Goal: Find specific page/section: Find specific page/section

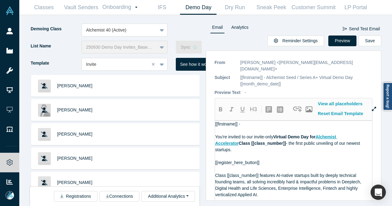
scroll to position [70, 0]
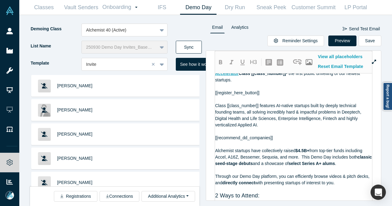
click at [194, 44] on button "Sync" at bounding box center [189, 47] width 26 height 13
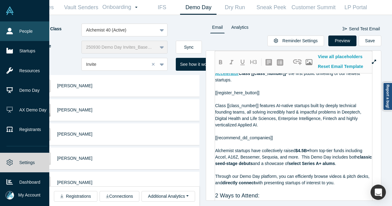
click at [16, 32] on link "People" at bounding box center [27, 31] width 54 height 20
